Goal: Communication & Community: Answer question/provide support

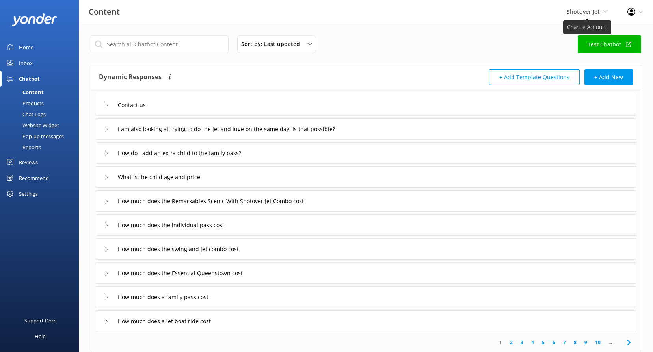
click at [567, 12] on span "Shotover Jet" at bounding box center [582, 11] width 33 height 7
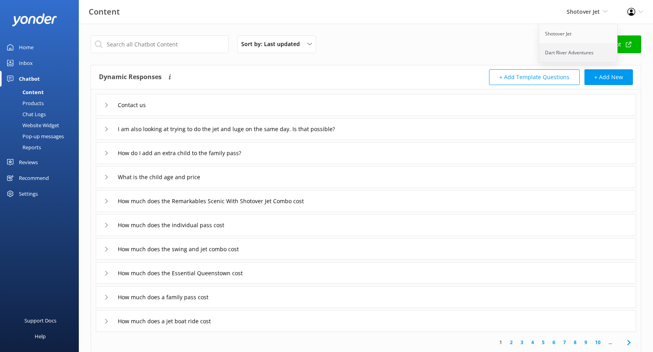
click at [571, 52] on link "Dart River Adventures" at bounding box center [578, 52] width 79 height 19
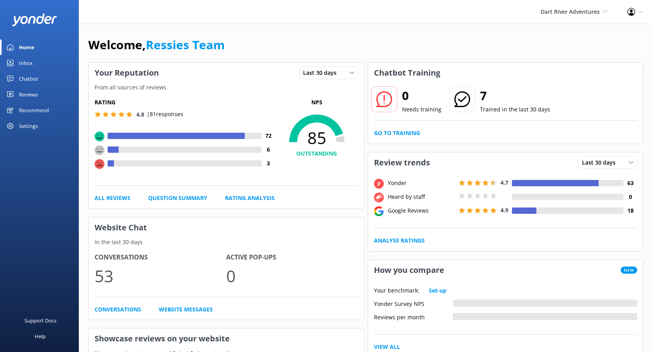
click at [32, 96] on div "Reviews" at bounding box center [28, 95] width 19 height 16
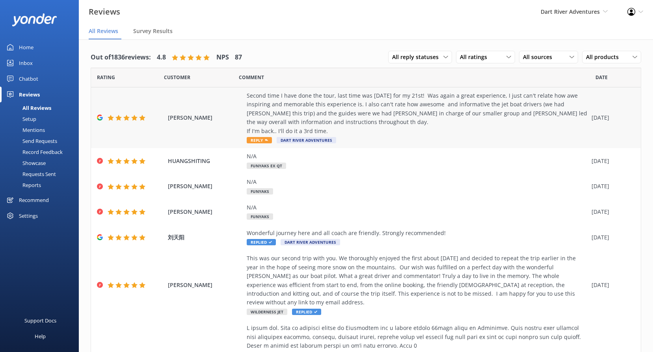
click at [351, 128] on div "Second time I have done the tour, last time was [DATE] for my 21st! Was again a…" at bounding box center [417, 113] width 341 height 44
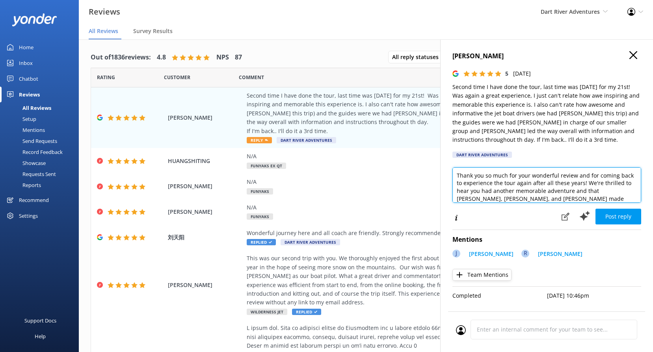
drag, startPoint x: 609, startPoint y: 191, endPoint x: 593, endPoint y: 191, distance: 15.8
click at [593, 191] on textarea "Thank you so much for your wonderful review and for coming back to experience t…" at bounding box center [546, 184] width 189 height 35
click at [586, 195] on textarea "Thank you so much for your wonderful review and for coming back to experience t…" at bounding box center [546, 184] width 189 height 35
drag, startPoint x: 465, startPoint y: 198, endPoint x: 596, endPoint y: 193, distance: 130.5
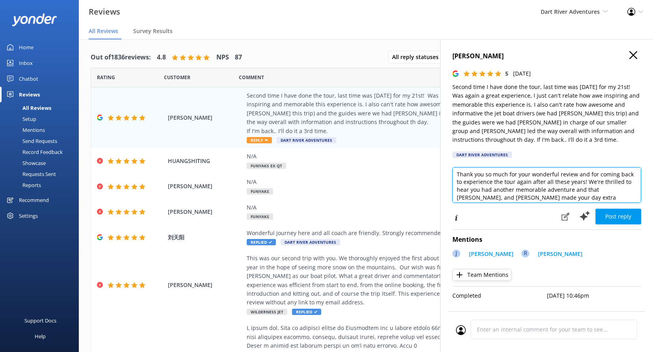
click at [596, 193] on textarea "Thank you so much for your wonderful review and for coming back to experience t…" at bounding box center [546, 184] width 189 height 35
click at [608, 191] on textarea "Thank you so much for your wonderful review and for coming back to experience t…" at bounding box center [546, 184] width 189 height 35
click at [528, 191] on textarea "Thank you so much for your wonderful review and for coming back to experience t…" at bounding box center [546, 184] width 189 height 35
click at [533, 194] on textarea "Thank you so much for your wonderful review and for coming back to experience t…" at bounding box center [546, 184] width 189 height 35
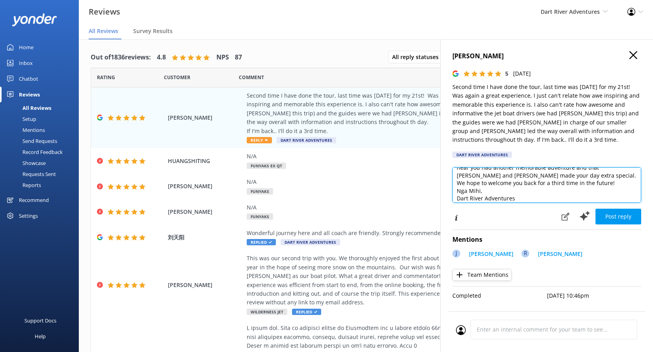
scroll to position [0, 0]
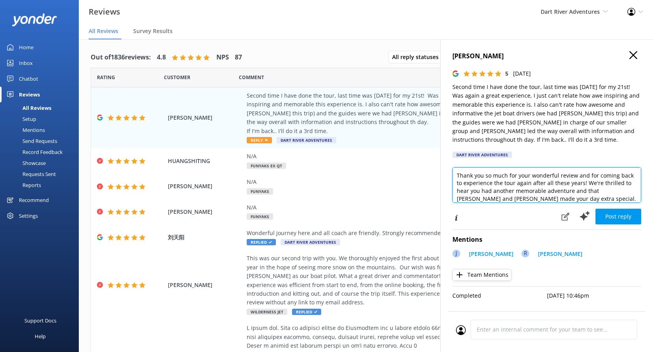
type textarea "Thank you so much for your wonderful review and for coming back to experience t…"
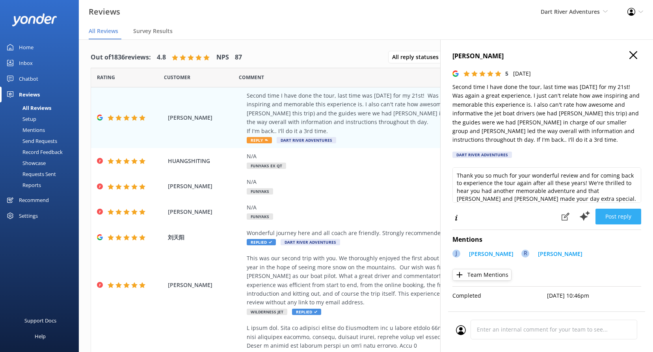
click at [626, 216] on button "Post reply" at bounding box center [618, 217] width 46 height 16
